Goal: Task Accomplishment & Management: Manage account settings

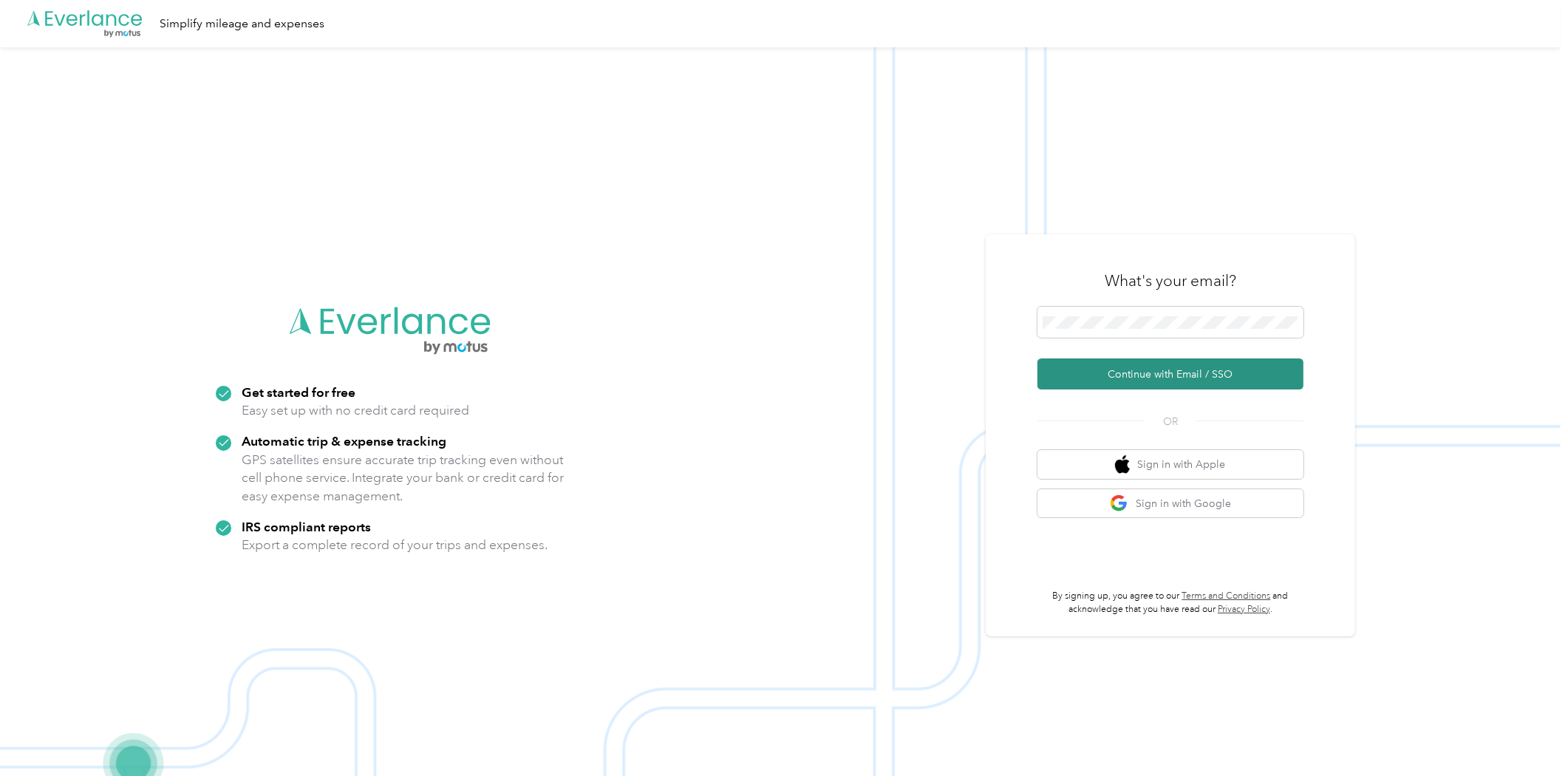
click at [1095, 374] on button "Continue with Email / SSO" at bounding box center [1170, 373] width 266 height 31
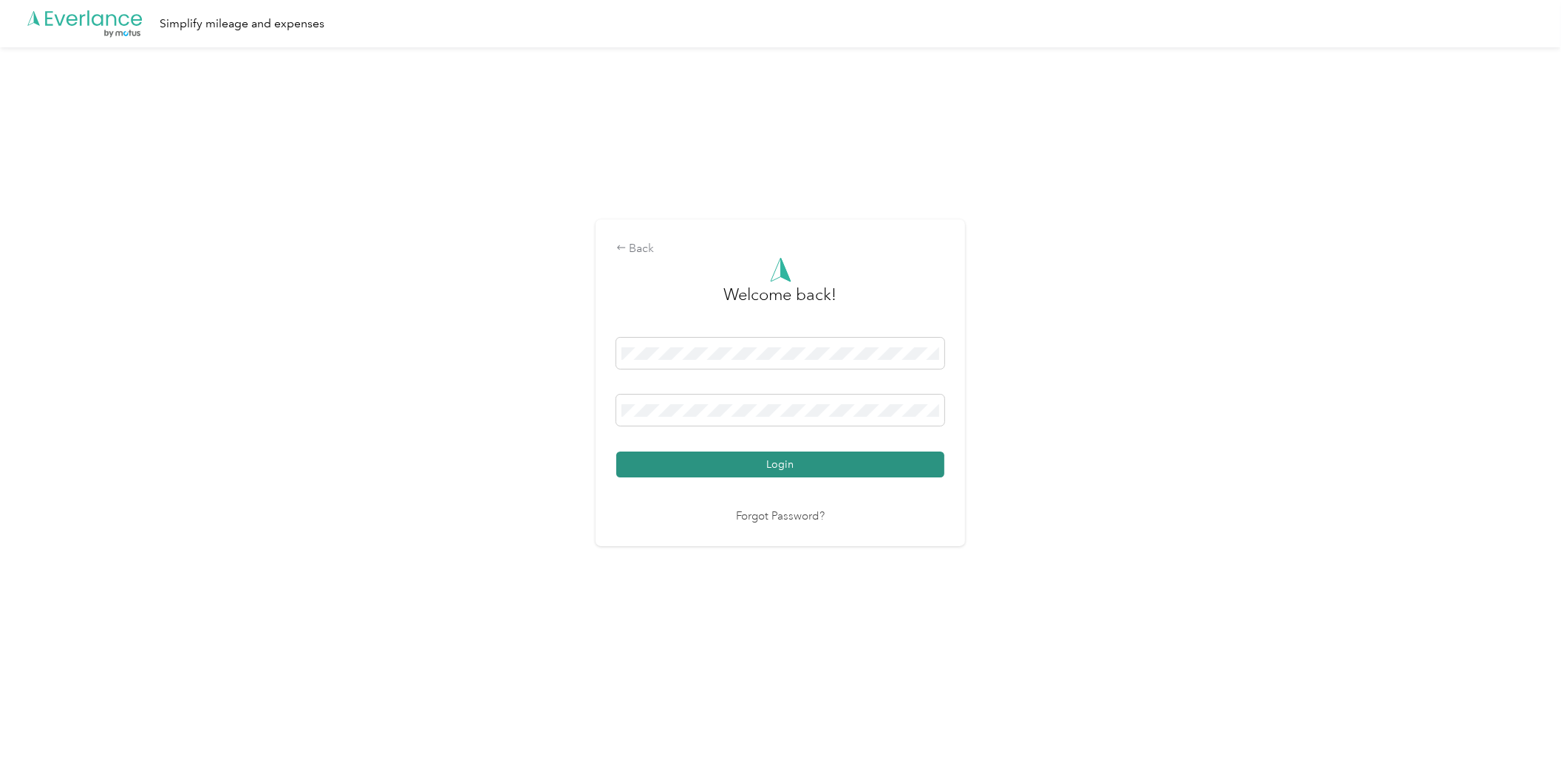
click at [810, 469] on button "Login" at bounding box center [780, 464] width 328 height 26
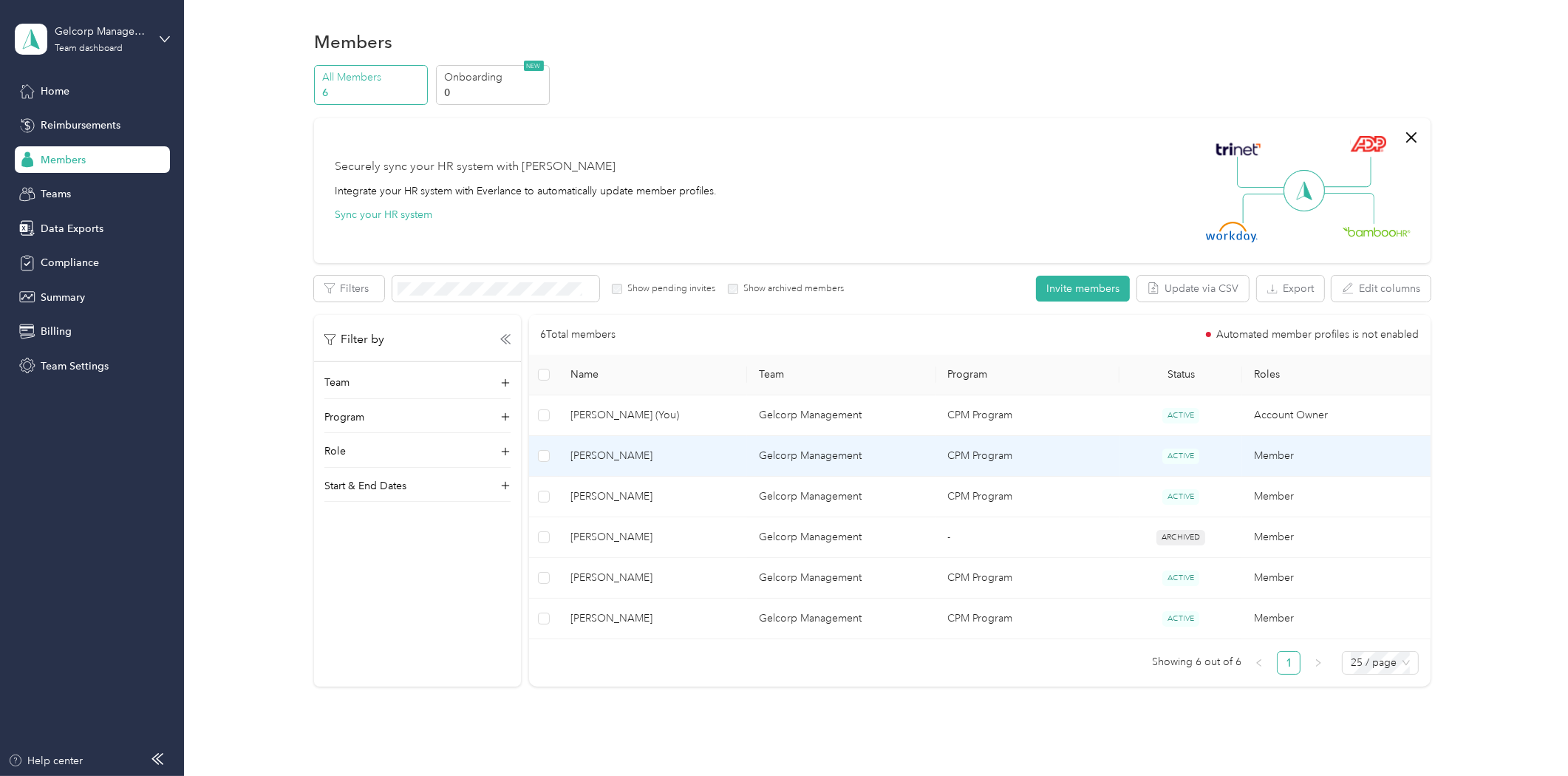
click at [605, 451] on span "[PERSON_NAME]" at bounding box center [652, 456] width 165 height 16
